Goal: Transaction & Acquisition: Purchase product/service

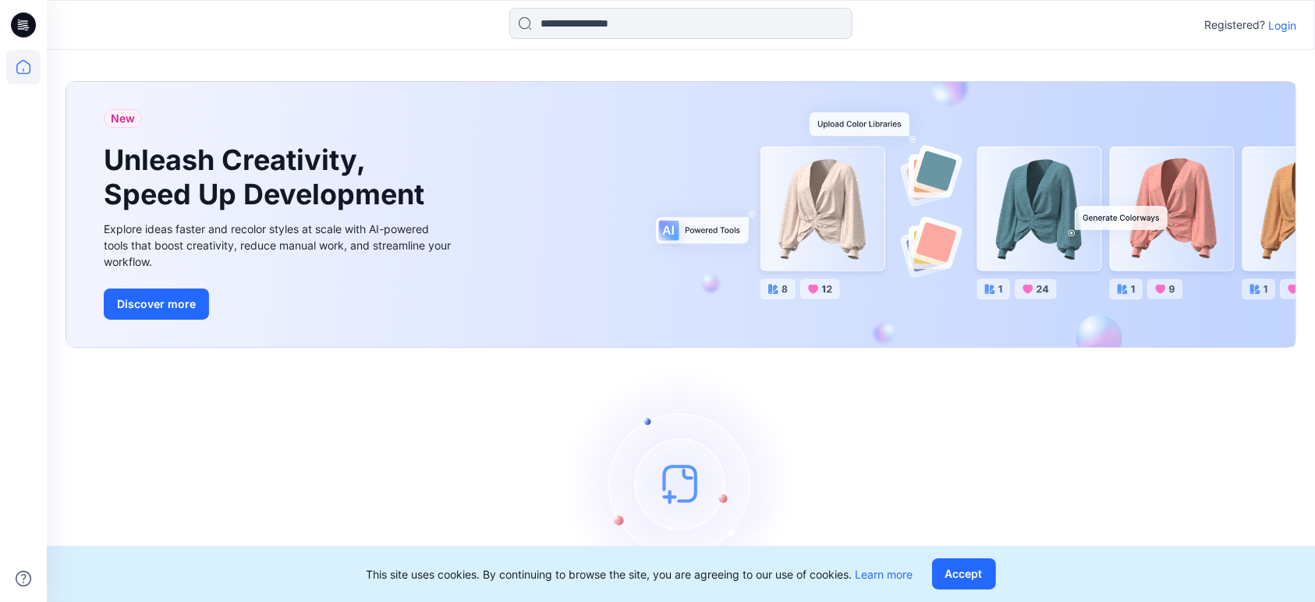
click at [1280, 20] on p "Login" at bounding box center [1282, 25] width 28 height 16
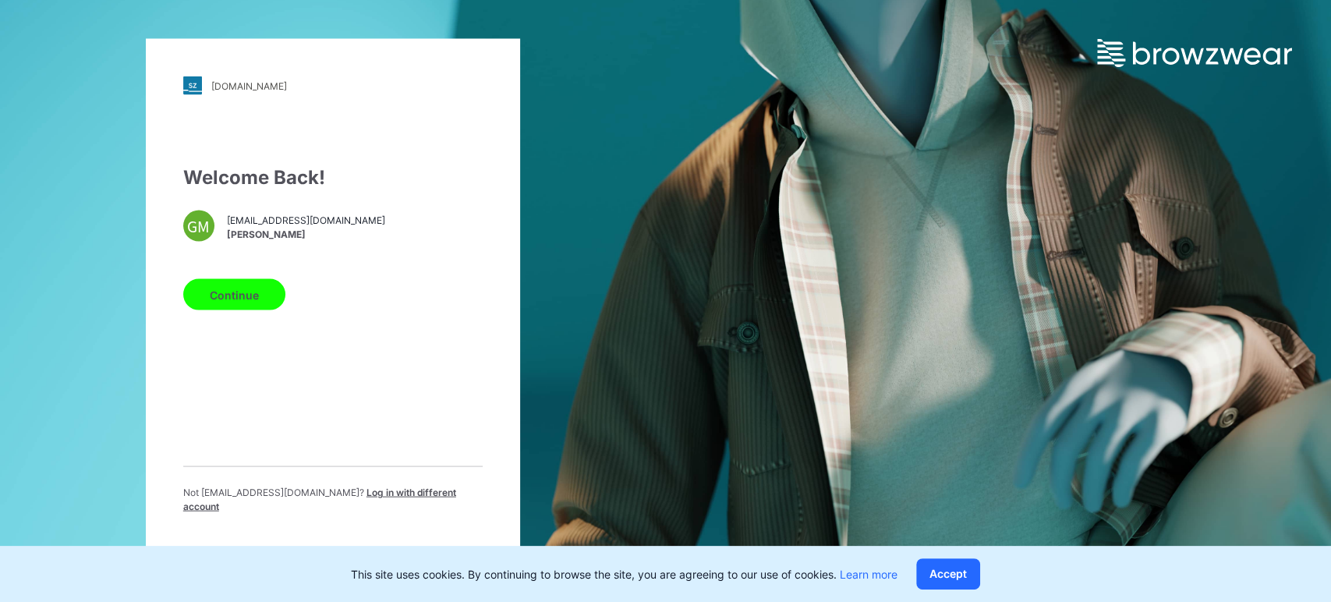
click at [225, 303] on button "Continue" at bounding box center [234, 294] width 102 height 31
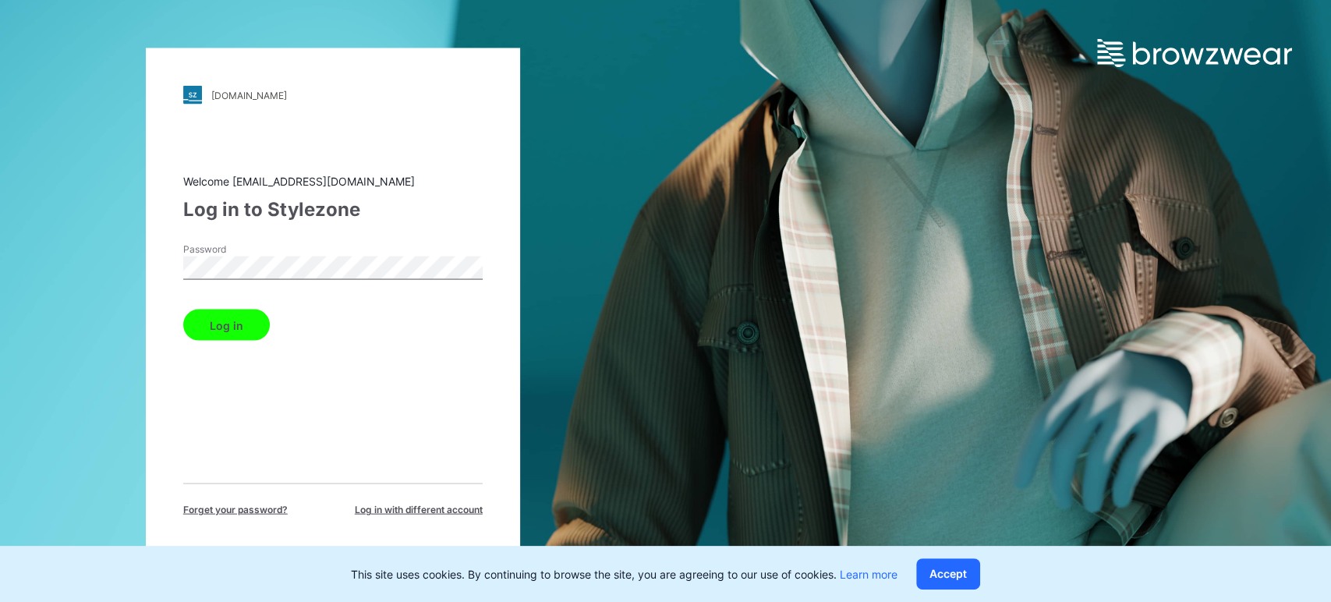
click at [236, 332] on button "Log in" at bounding box center [226, 325] width 87 height 31
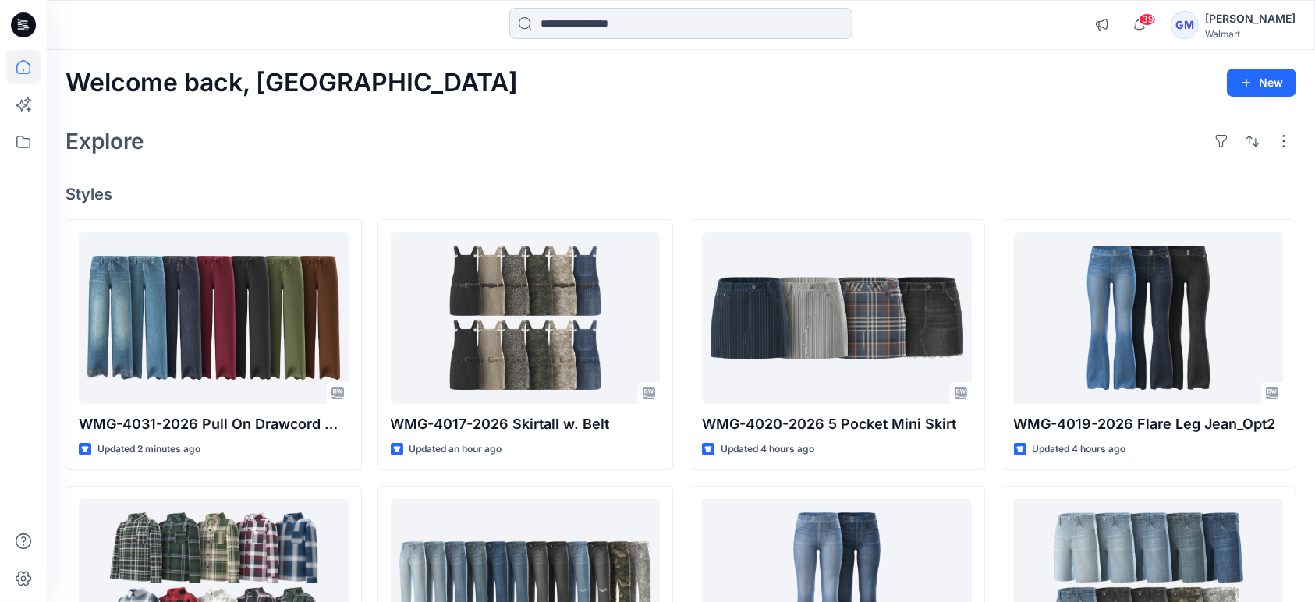
click at [587, 23] on input at bounding box center [680, 23] width 343 height 31
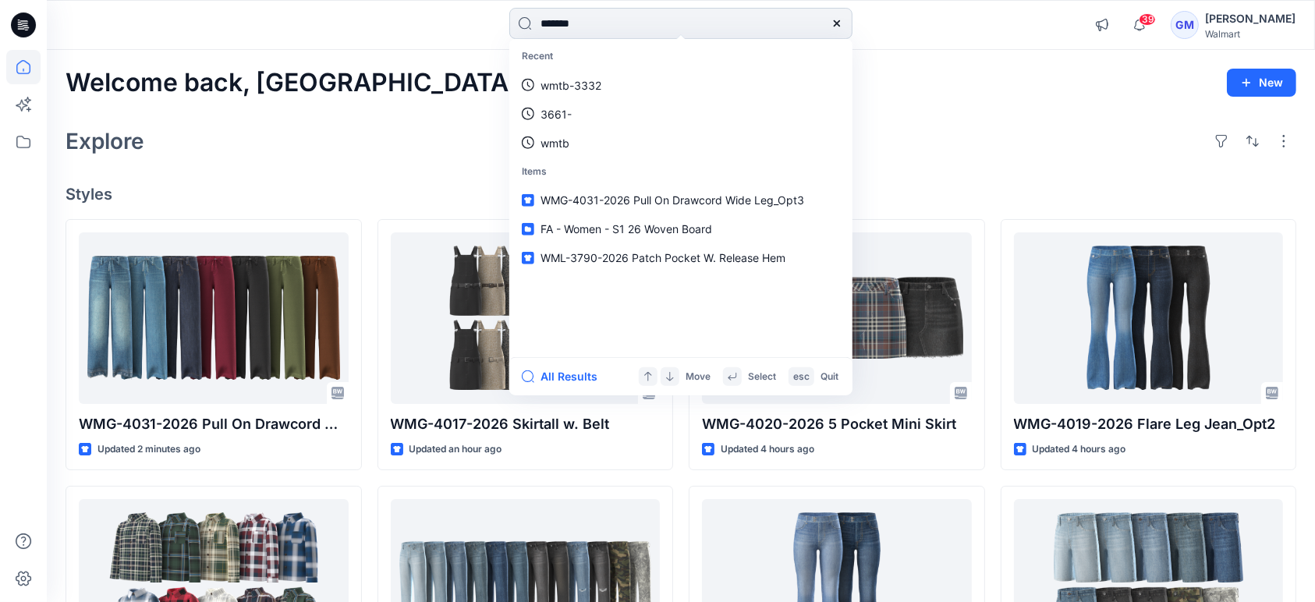
type input "********"
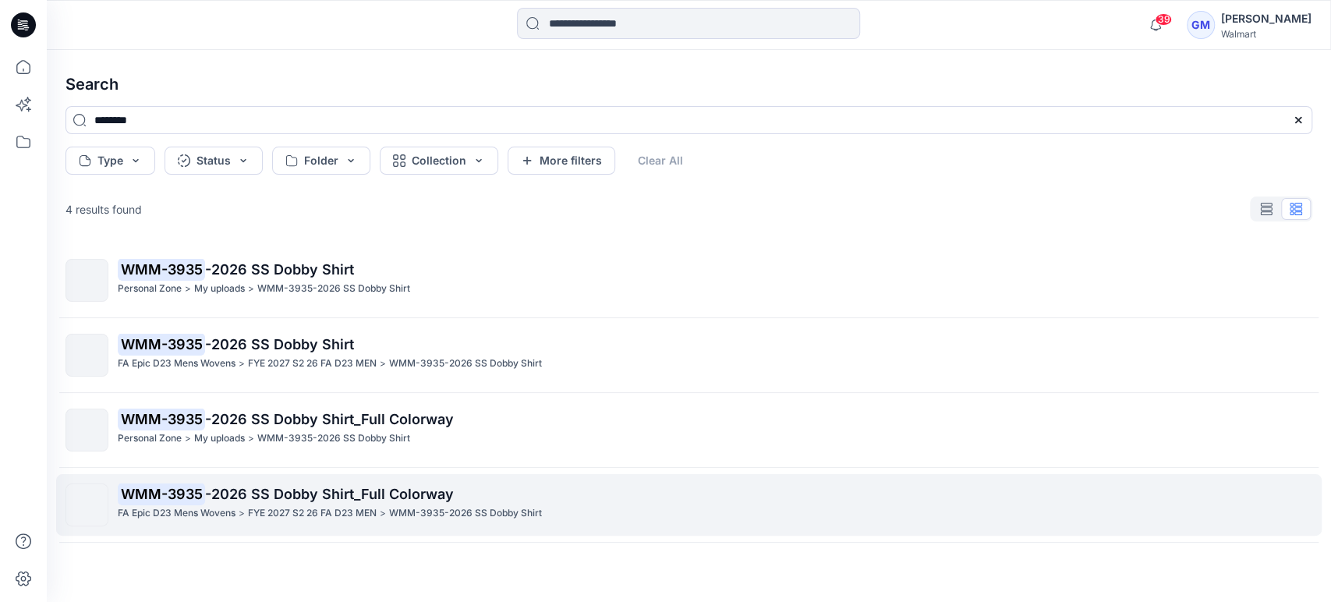
click at [425, 499] on span "-2026 SS Dobby Shirt_Full Colorway" at bounding box center [329, 494] width 249 height 16
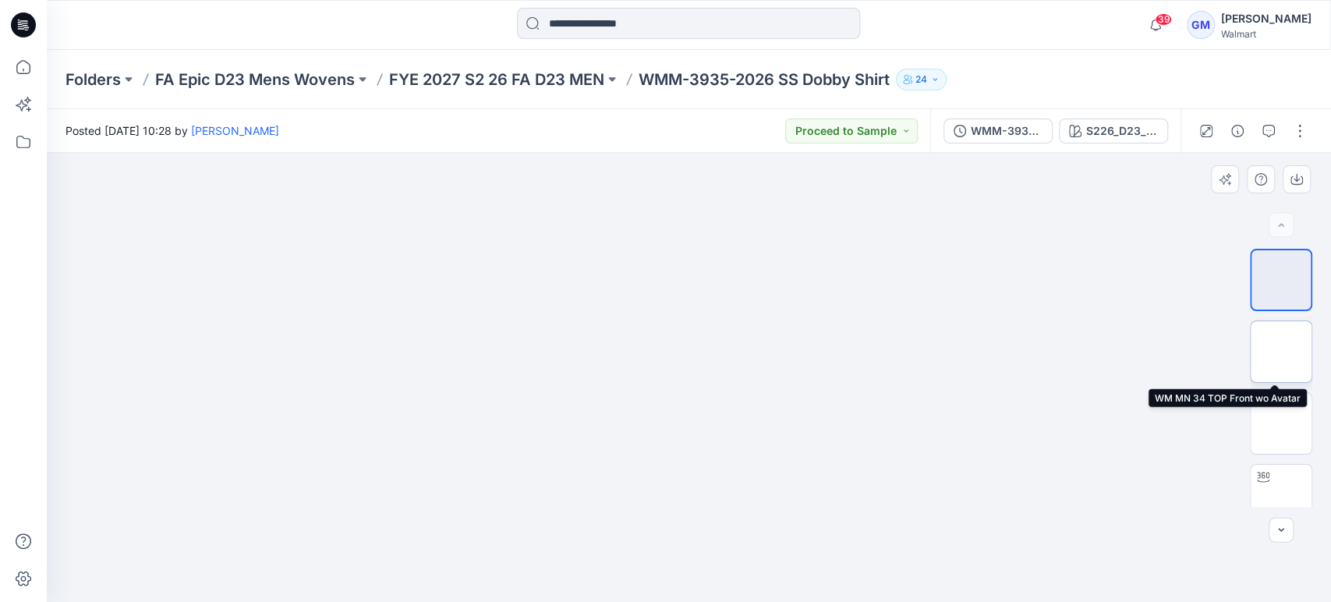
click at [1281, 352] on img at bounding box center [1281, 352] width 0 height 0
